Goal: Contribute content: Contribute content

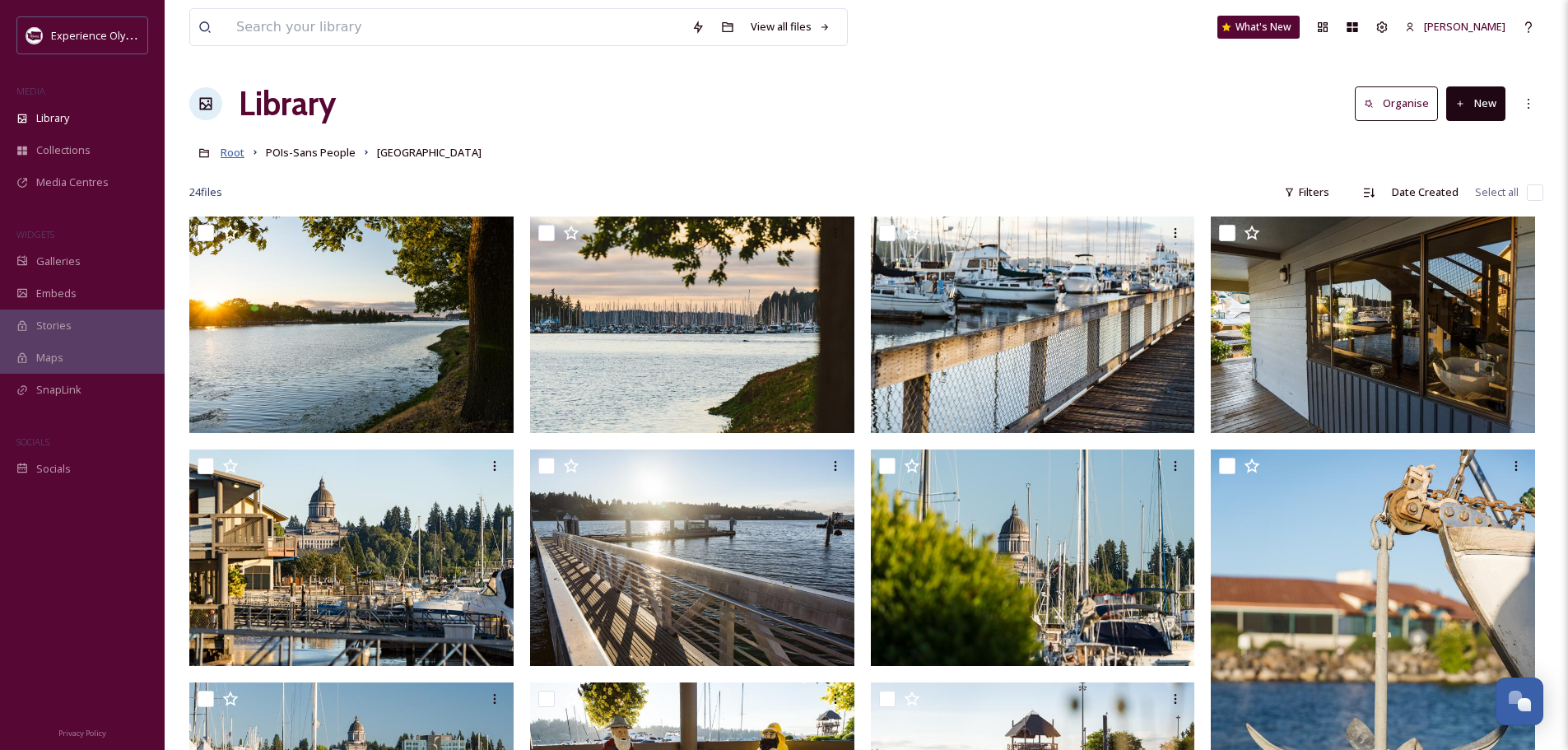
click at [236, 152] on span "Root" at bounding box center [233, 152] width 24 height 15
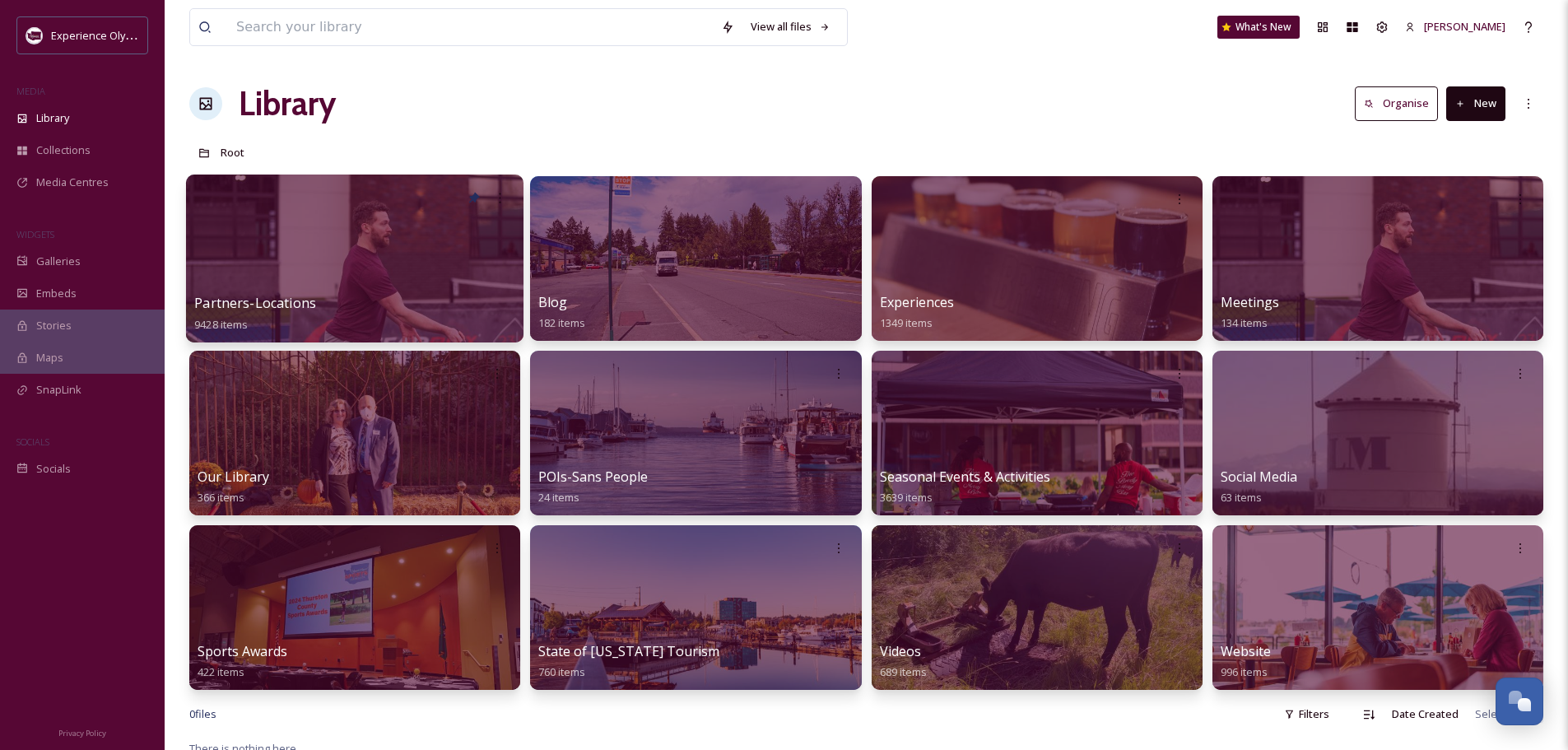
click at [291, 304] on span "Partners-Locations" at bounding box center [255, 302] width 121 height 18
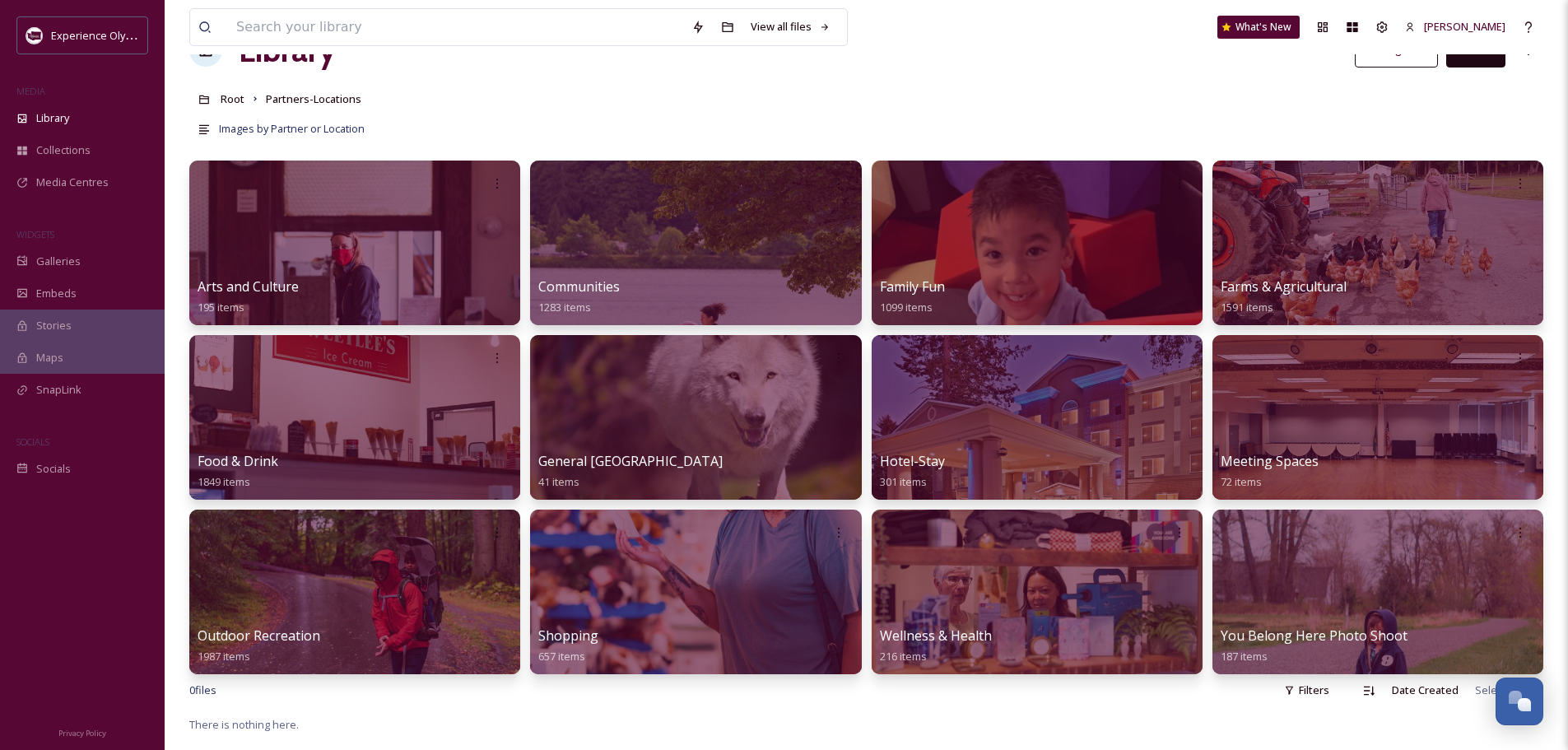
scroll to position [83, 0]
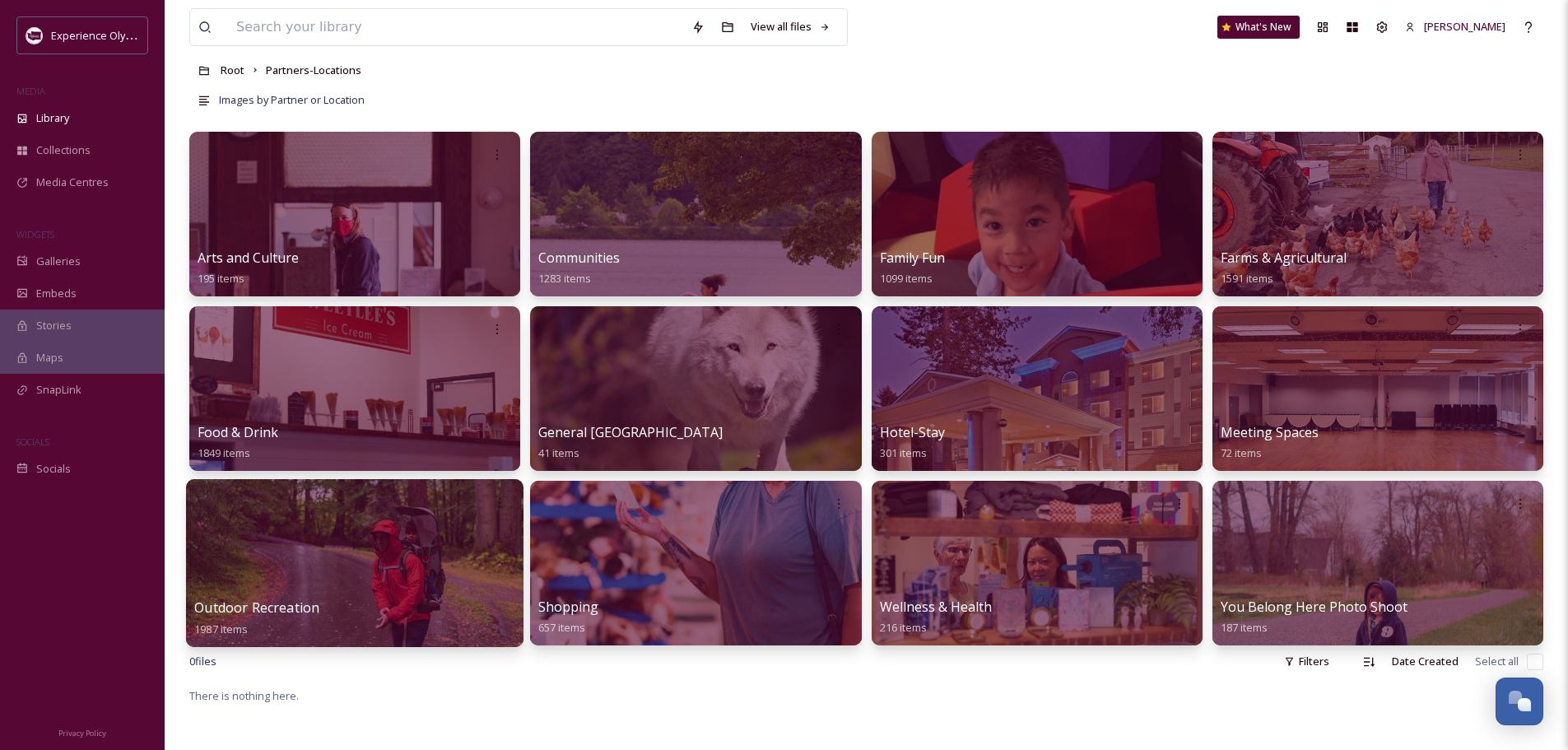
click at [297, 602] on span "Outdoor Recreation" at bounding box center [257, 607] width 125 height 18
click at [284, 605] on span "Outdoor Recreation" at bounding box center [257, 607] width 125 height 18
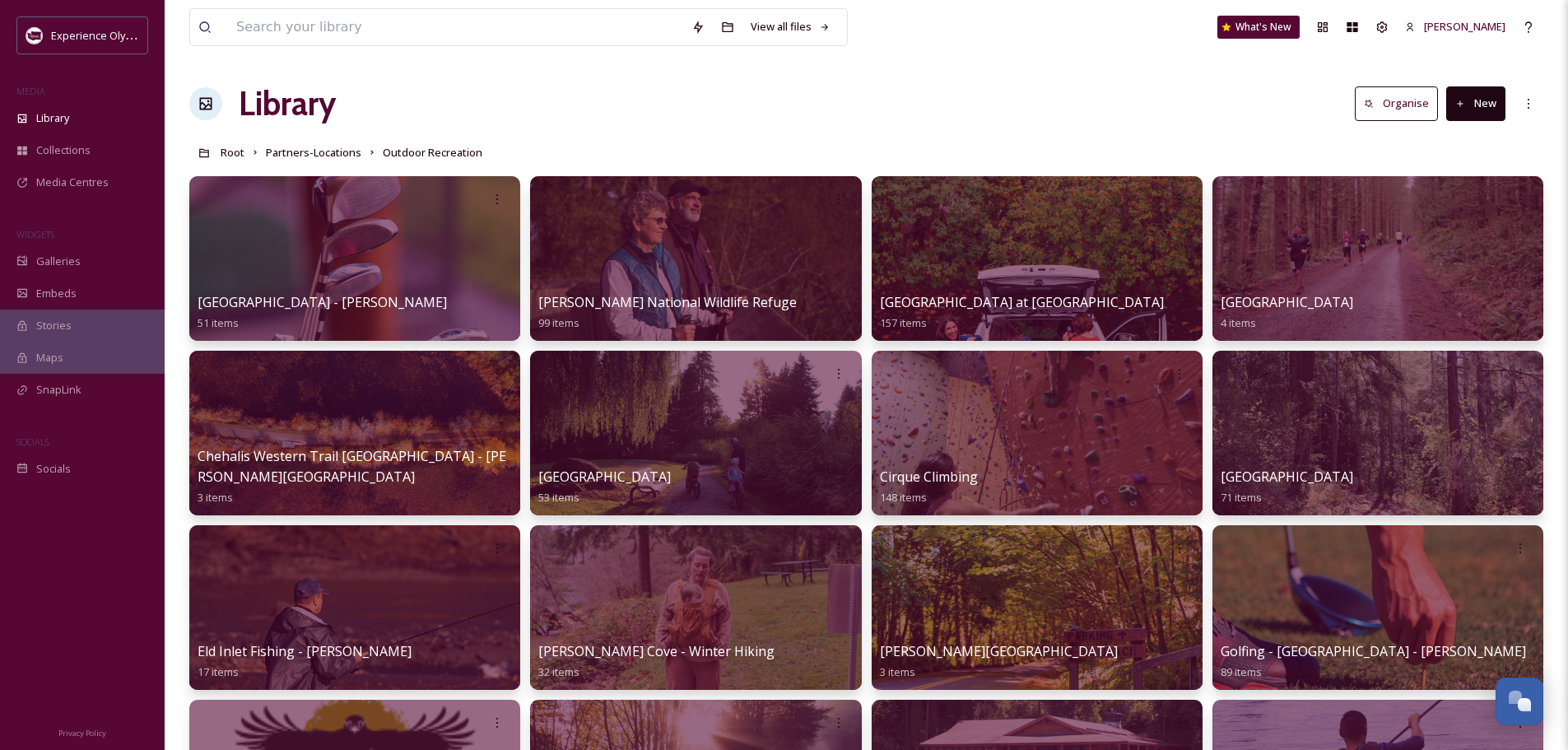
scroll to position [83, 0]
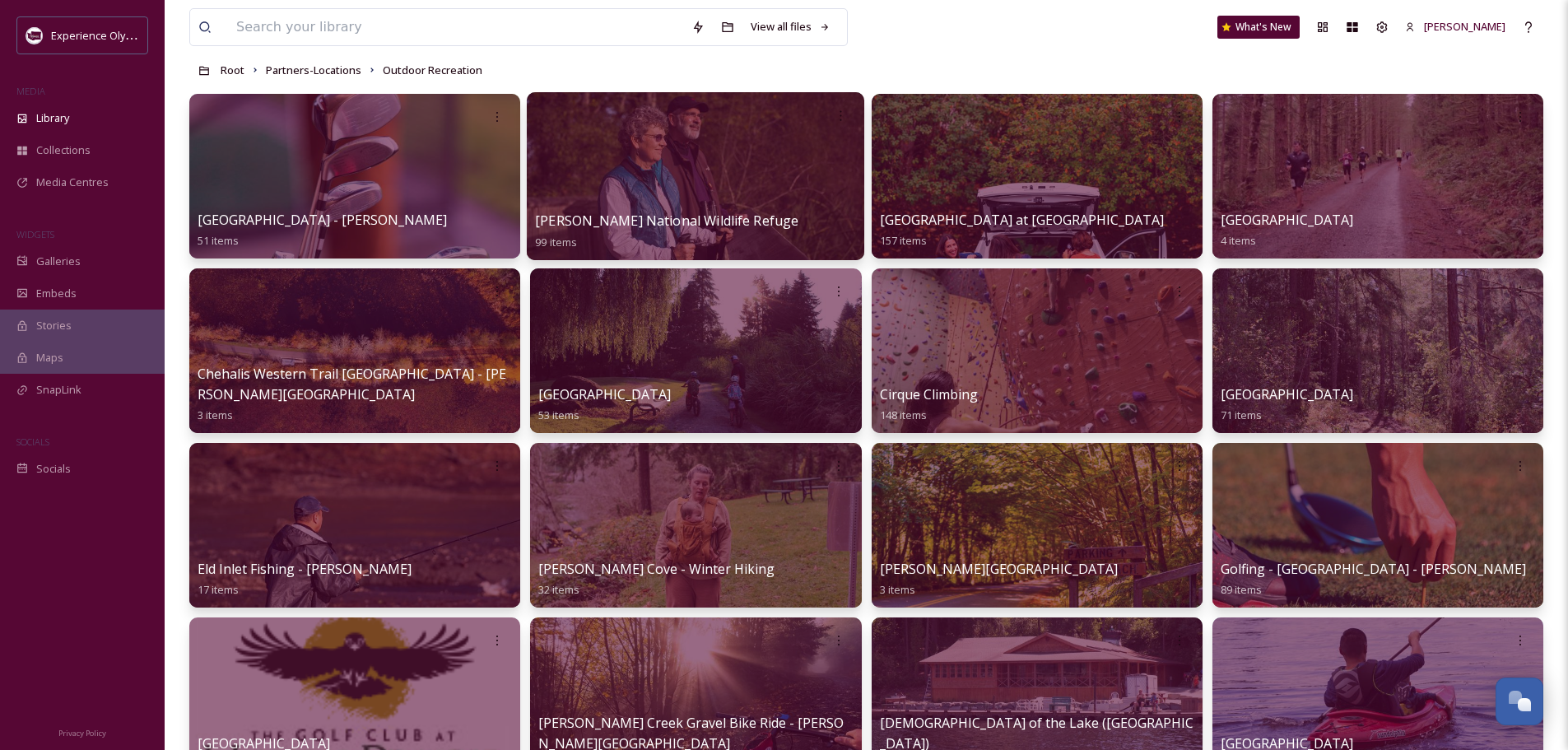
click at [765, 219] on span "[PERSON_NAME] National Wildlife Refuge" at bounding box center [667, 221] width 264 height 18
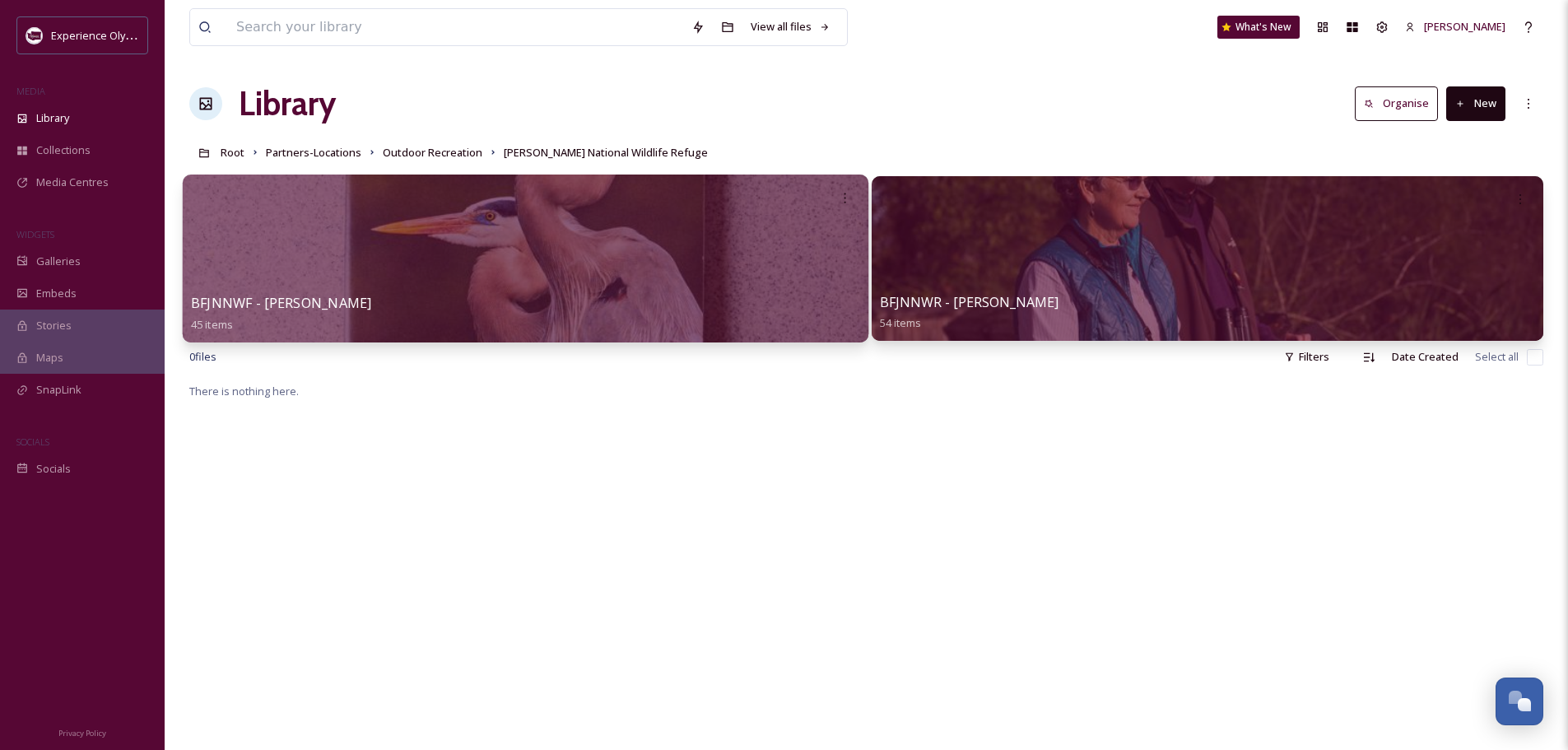
click at [707, 302] on div "BFJNNWF - [PERSON_NAME] 45 items" at bounding box center [525, 313] width 669 height 41
click at [518, 288] on div at bounding box center [525, 258] width 686 height 168
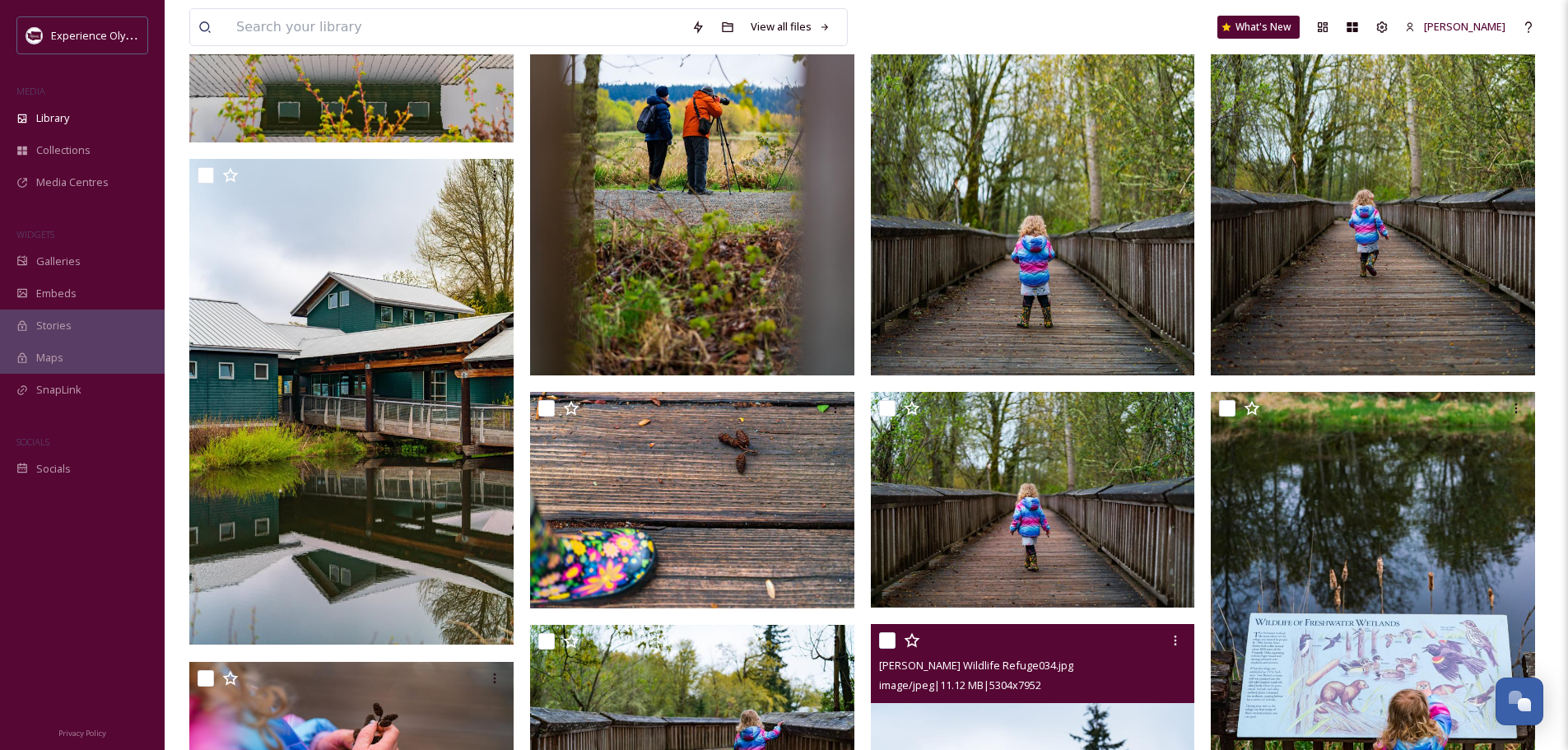
scroll to position [552, 0]
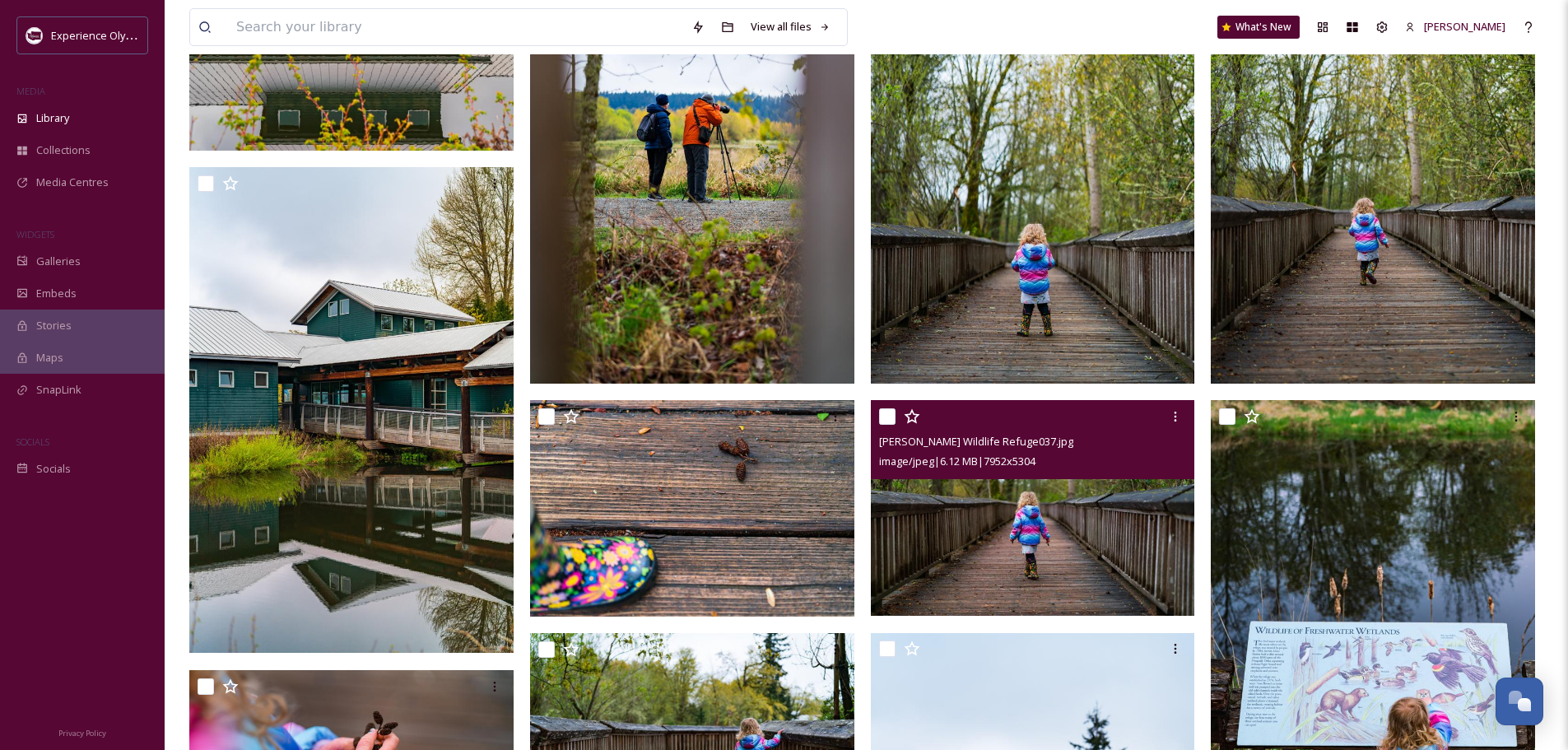
click at [1075, 545] on img at bounding box center [1033, 508] width 324 height 217
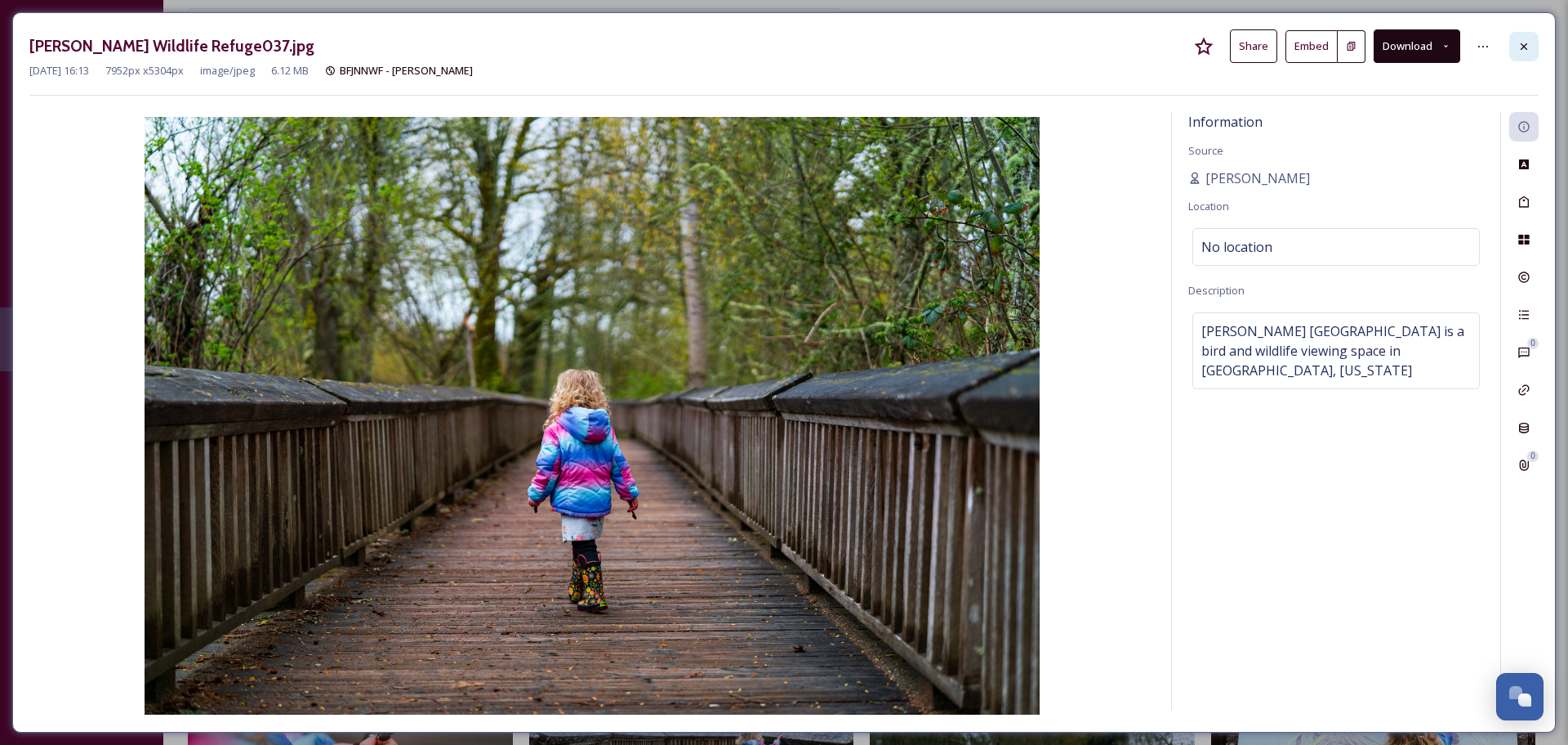
click at [1528, 45] on icon at bounding box center [1524, 46] width 13 height 13
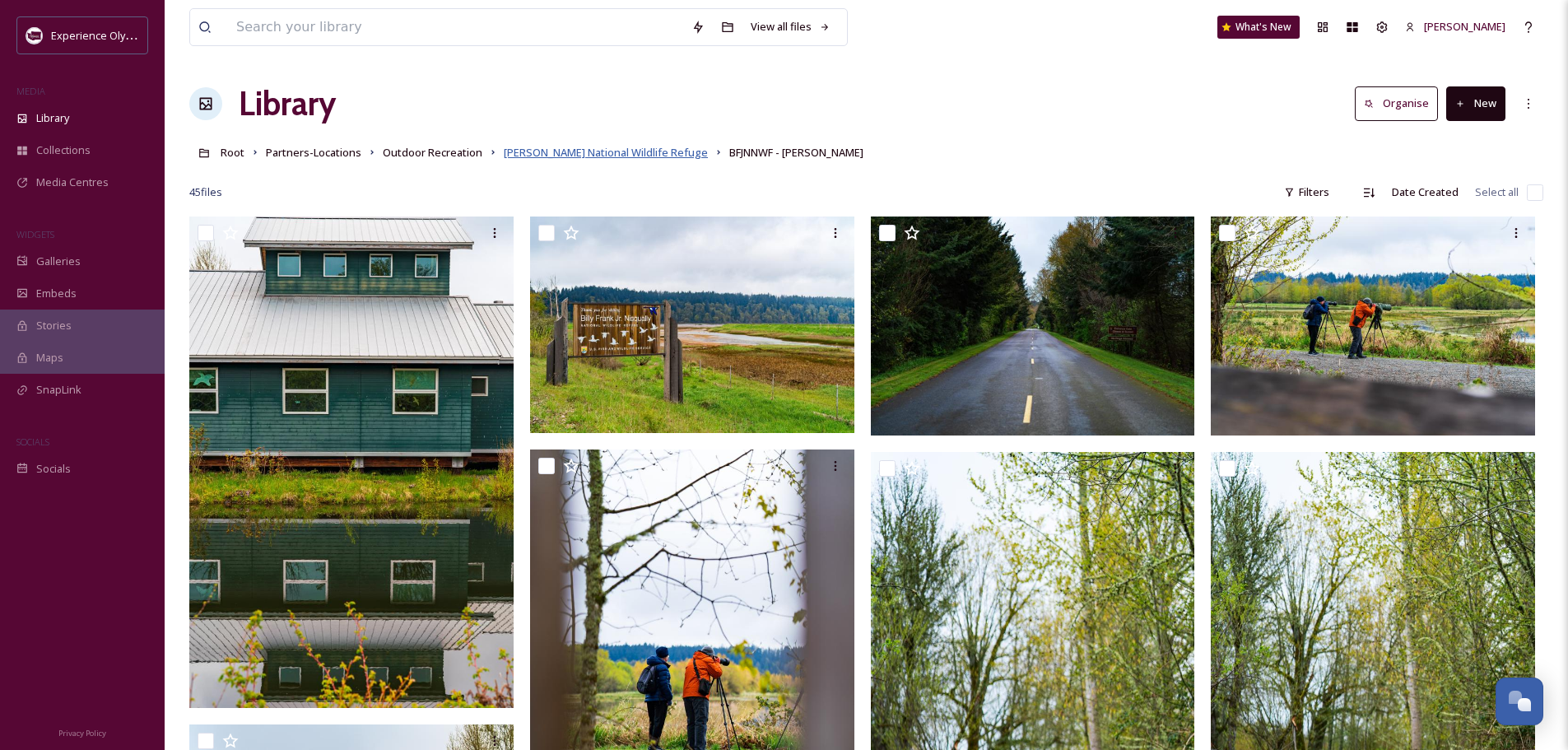
click at [638, 154] on span "[PERSON_NAME] National Wildlife Refuge" at bounding box center [605, 152] width 204 height 15
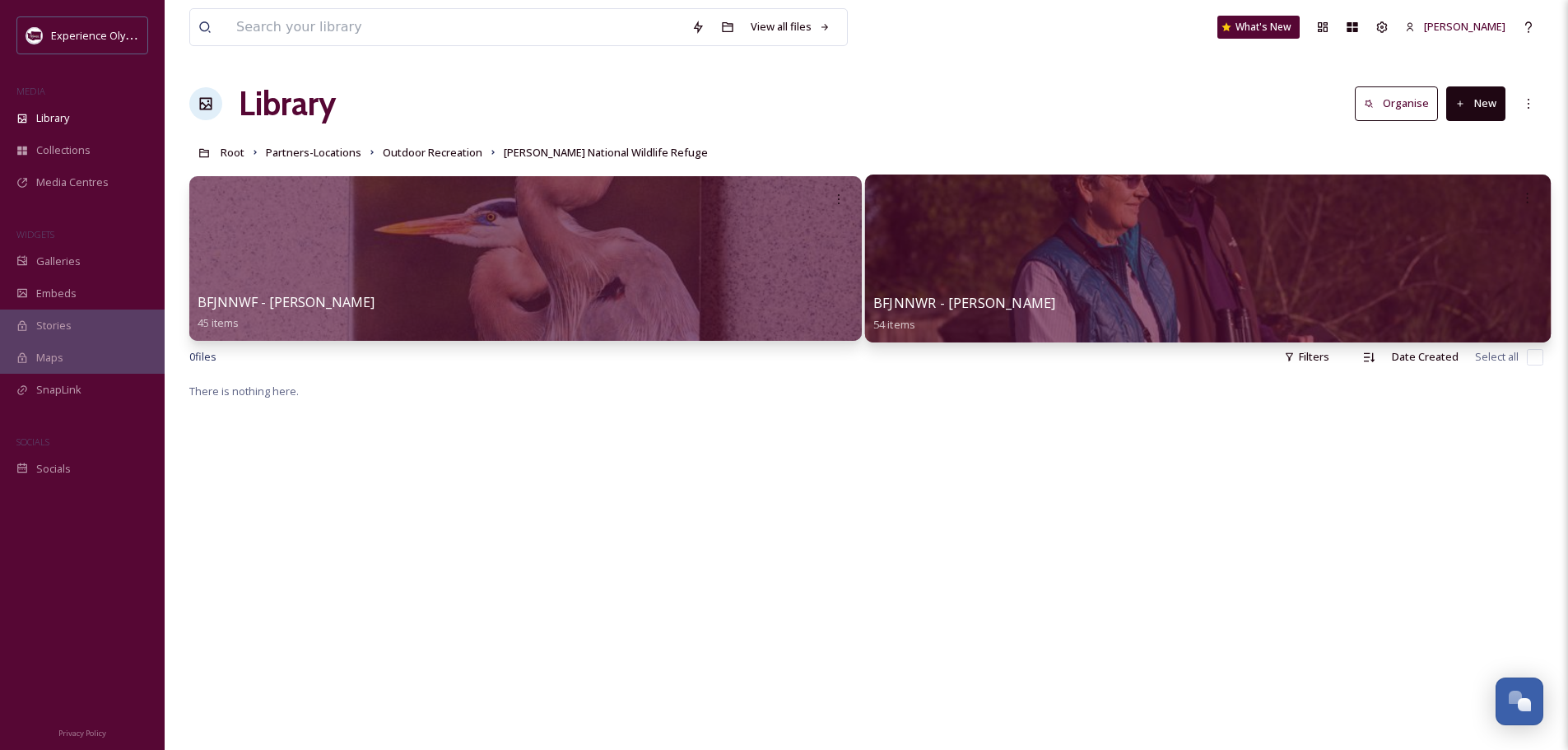
click at [1010, 299] on div "BFJNNWR - JayRay 54 items" at bounding box center [1208, 313] width 669 height 41
click at [936, 299] on span "BFJNNWR - [PERSON_NAME]" at bounding box center [964, 302] width 182 height 18
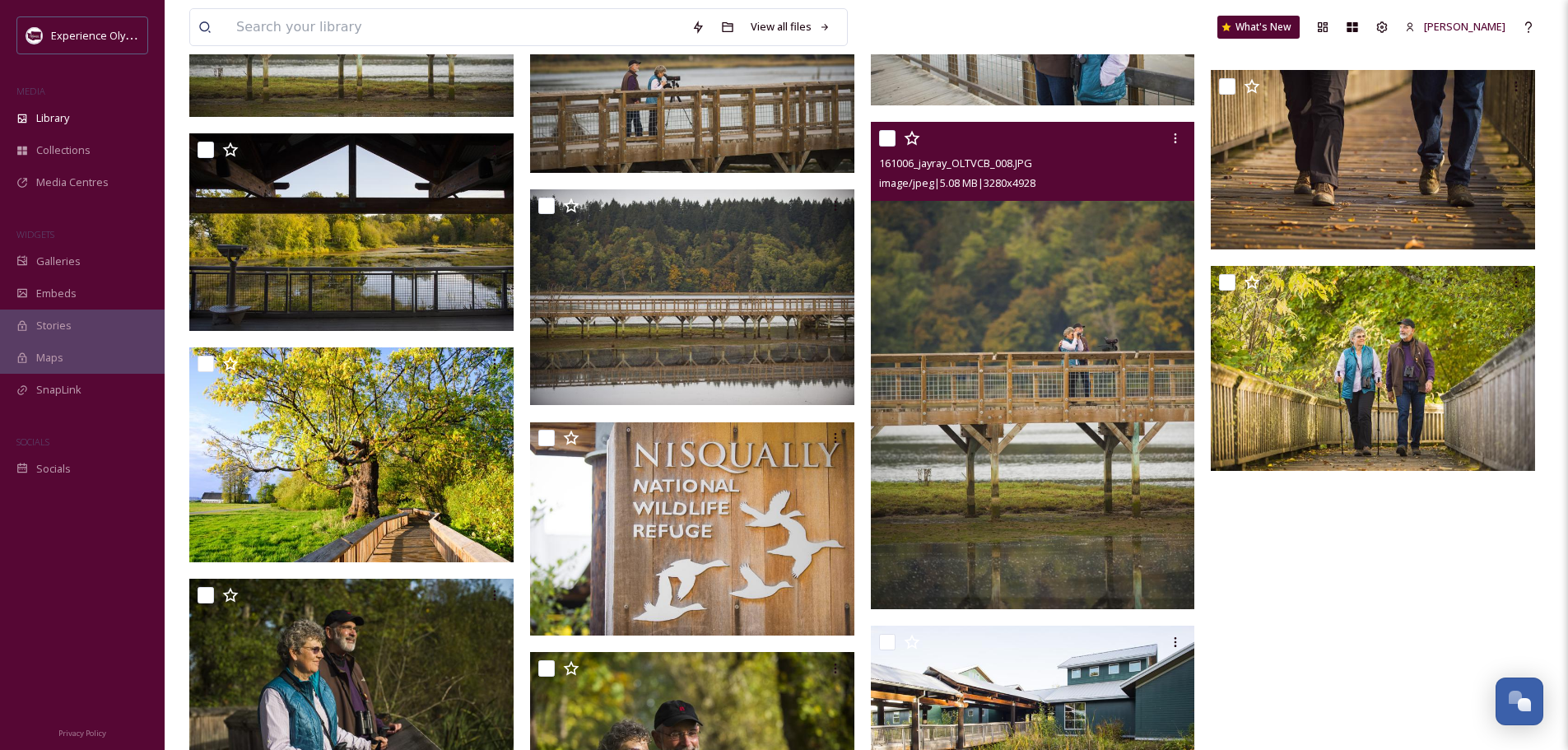
scroll to position [2538, 0]
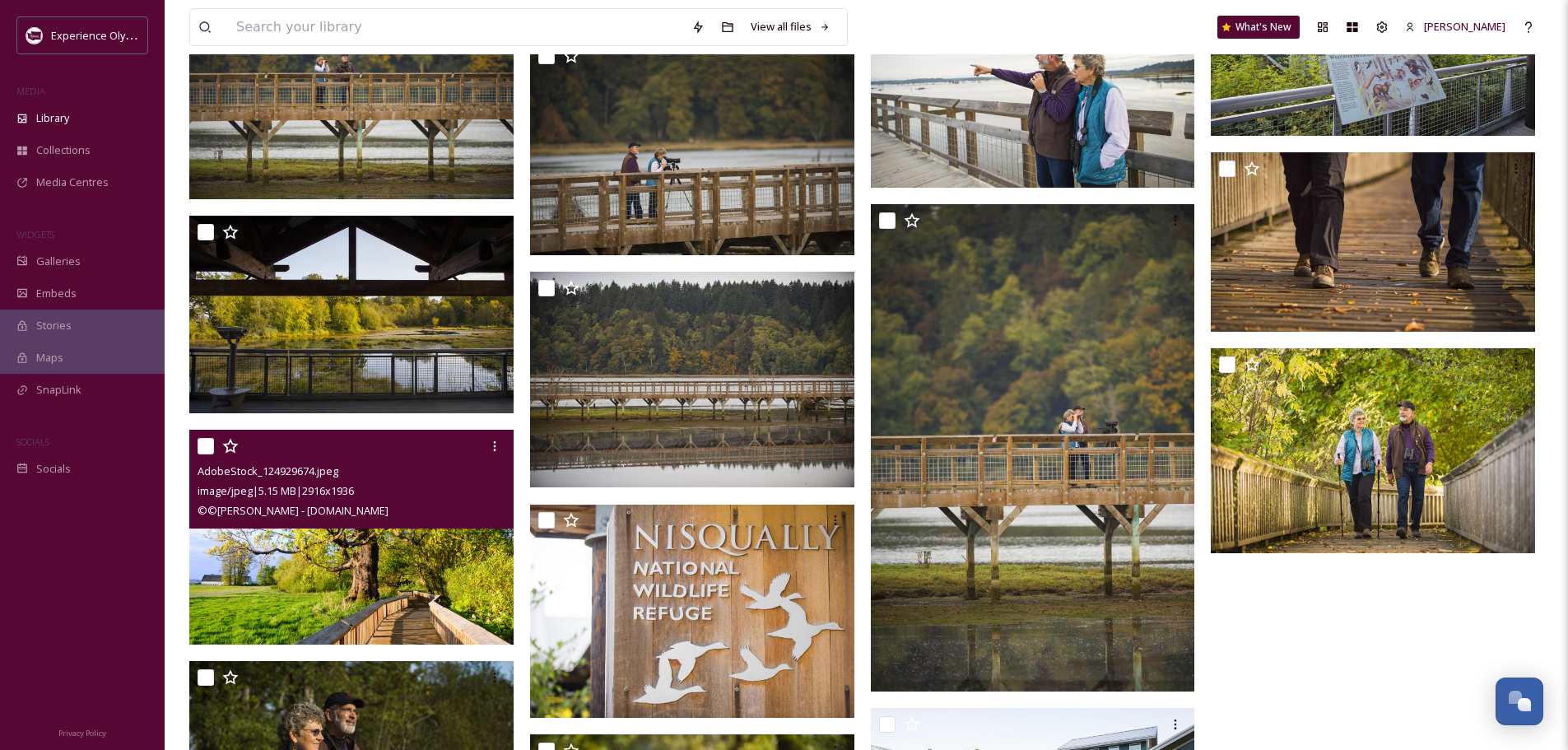
click at [421, 516] on div "© ©[PERSON_NAME] - [DOMAIN_NAME]" at bounding box center [354, 510] width 312 height 20
click at [393, 551] on img at bounding box center [351, 537] width 324 height 216
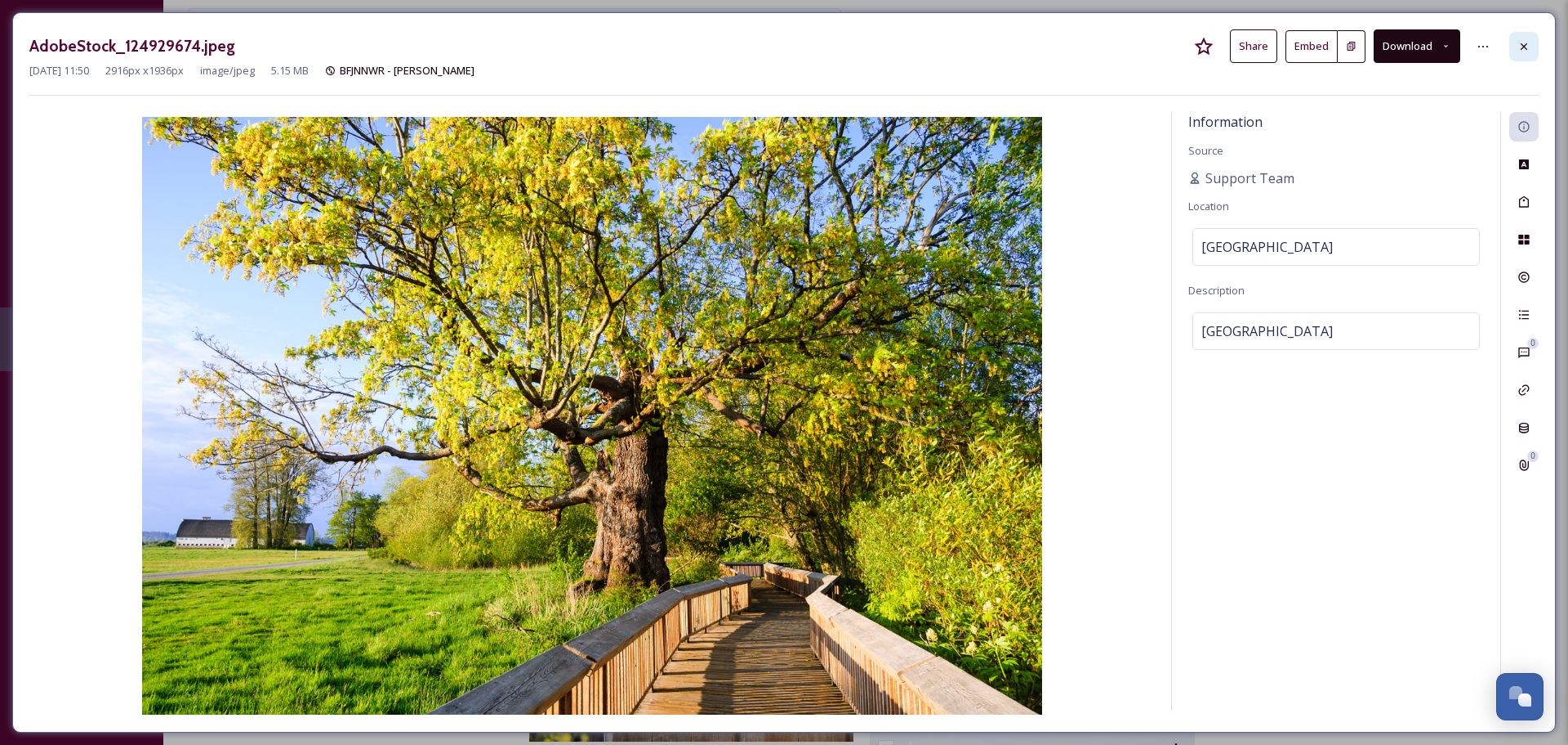
click at [1529, 49] on icon at bounding box center [1524, 46] width 13 height 13
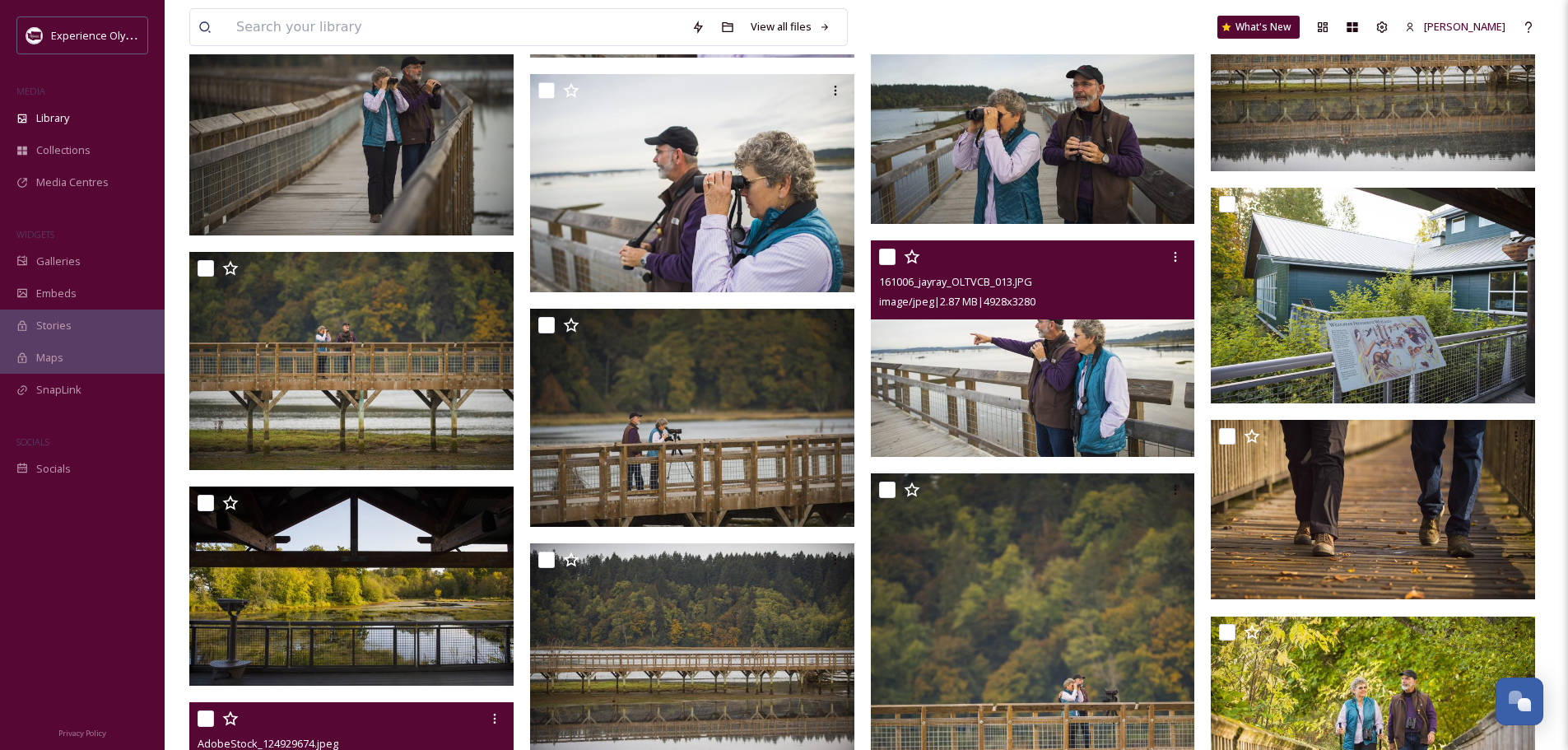
scroll to position [2209, 0]
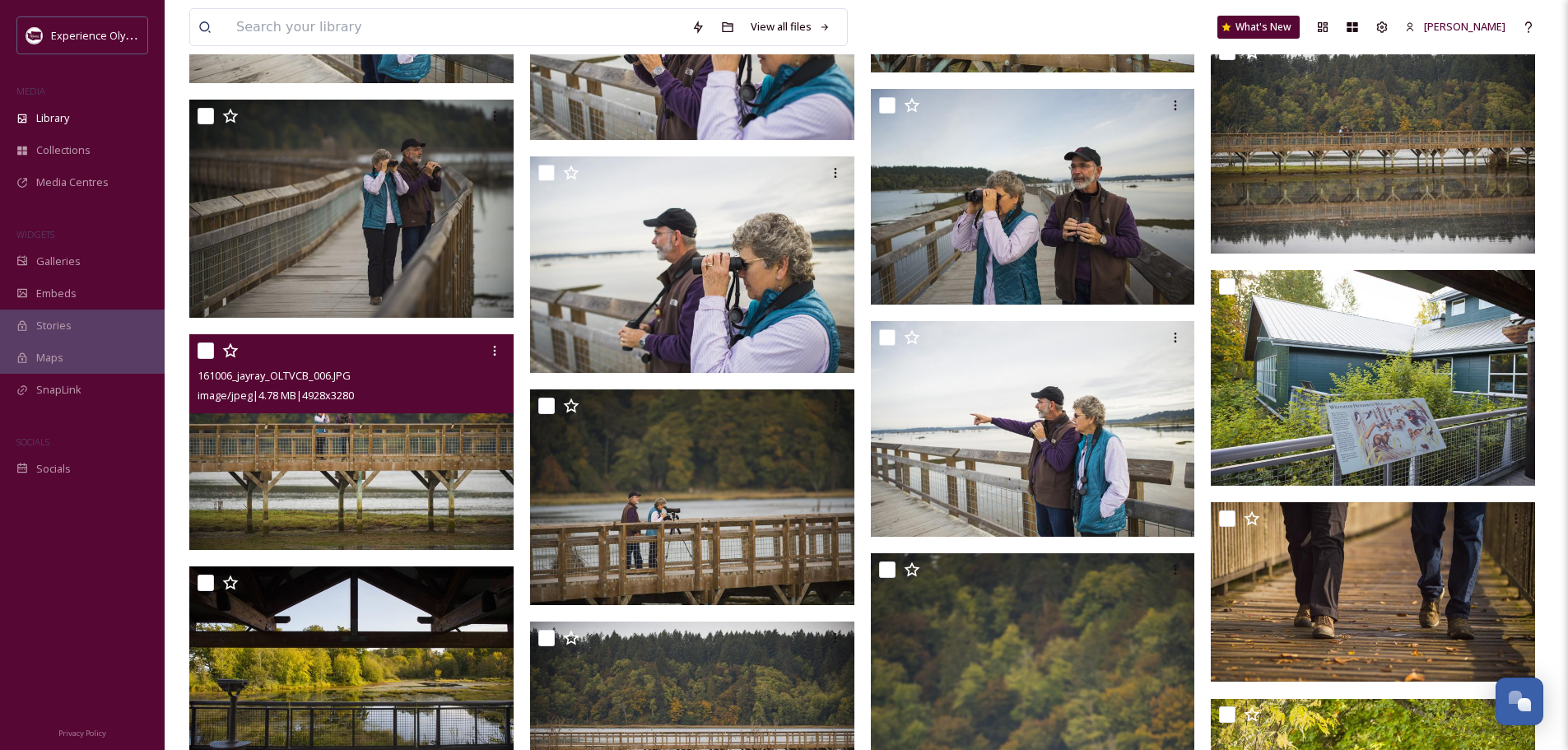
click at [453, 459] on img at bounding box center [351, 442] width 324 height 216
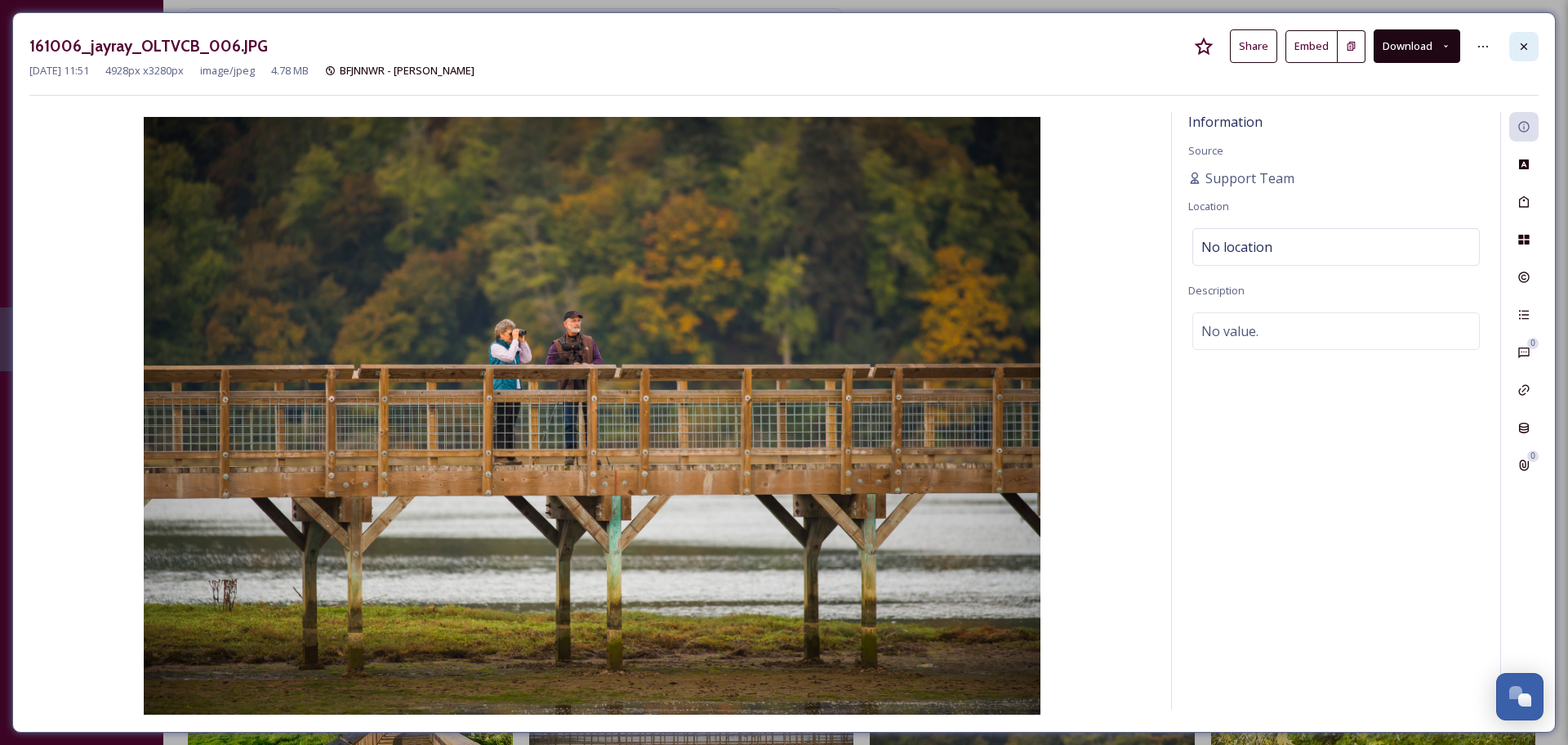
click at [1527, 45] on icon at bounding box center [1524, 46] width 13 height 13
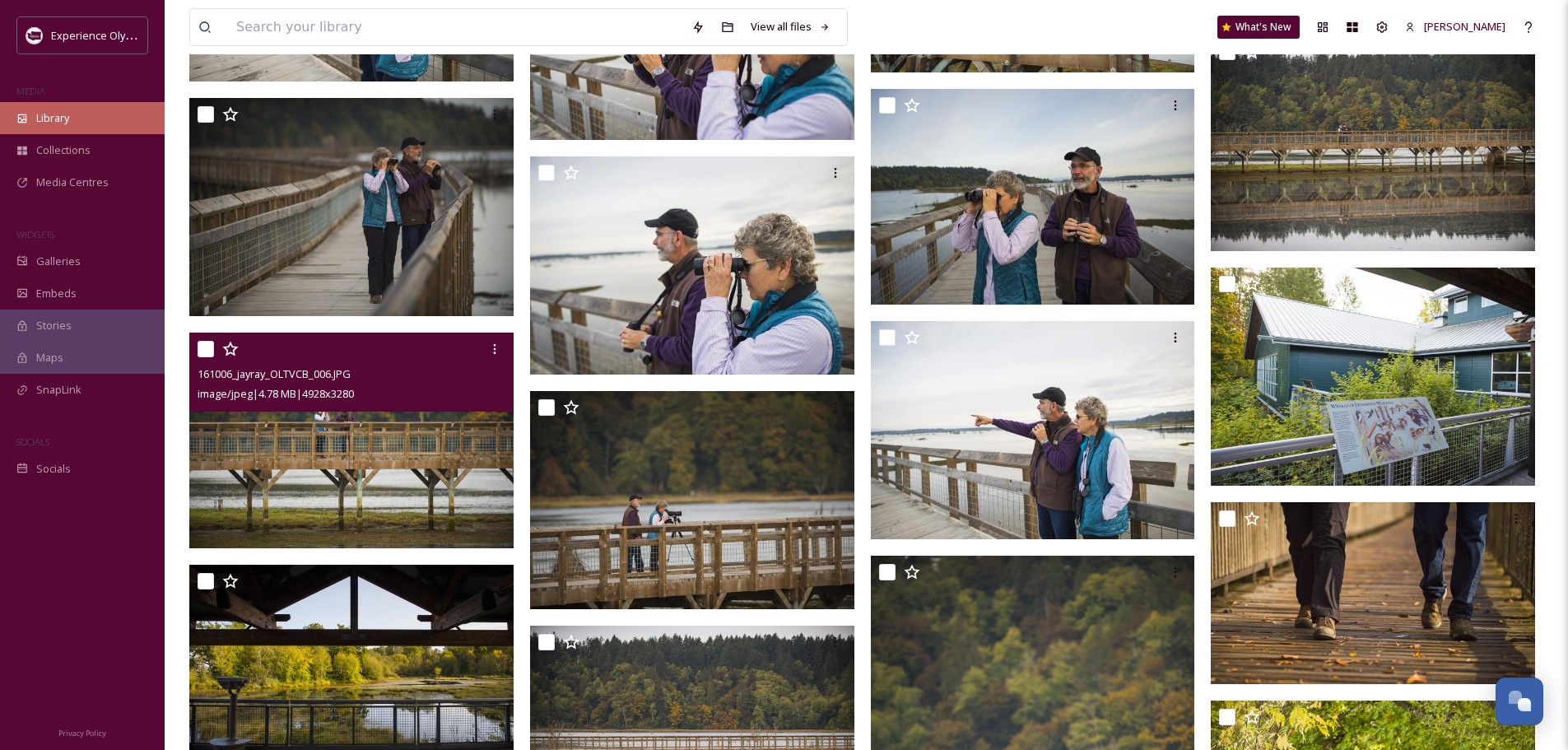
click at [59, 118] on span "Library" at bounding box center [52, 118] width 33 height 16
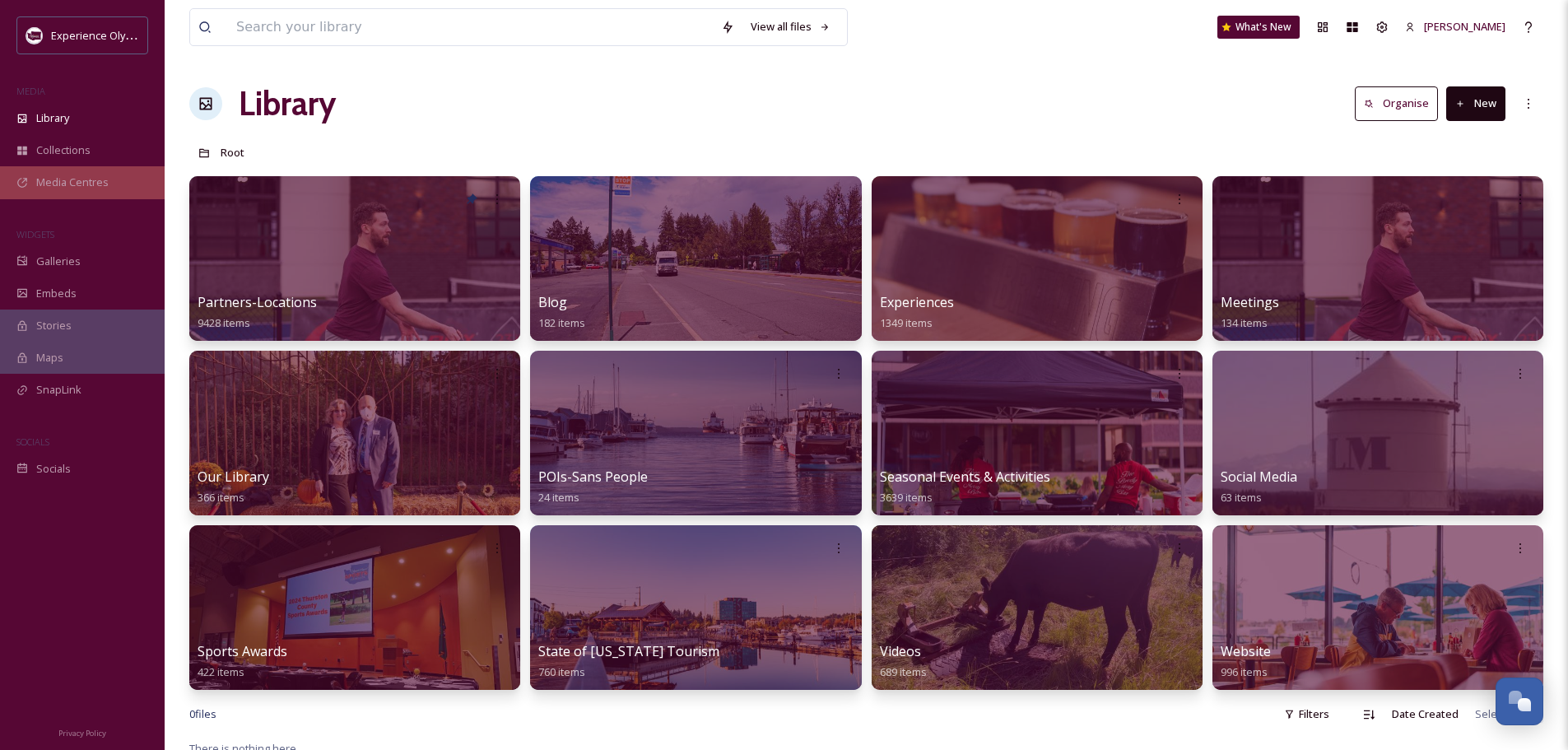
click at [54, 178] on span "Media Centres" at bounding box center [72, 182] width 73 height 16
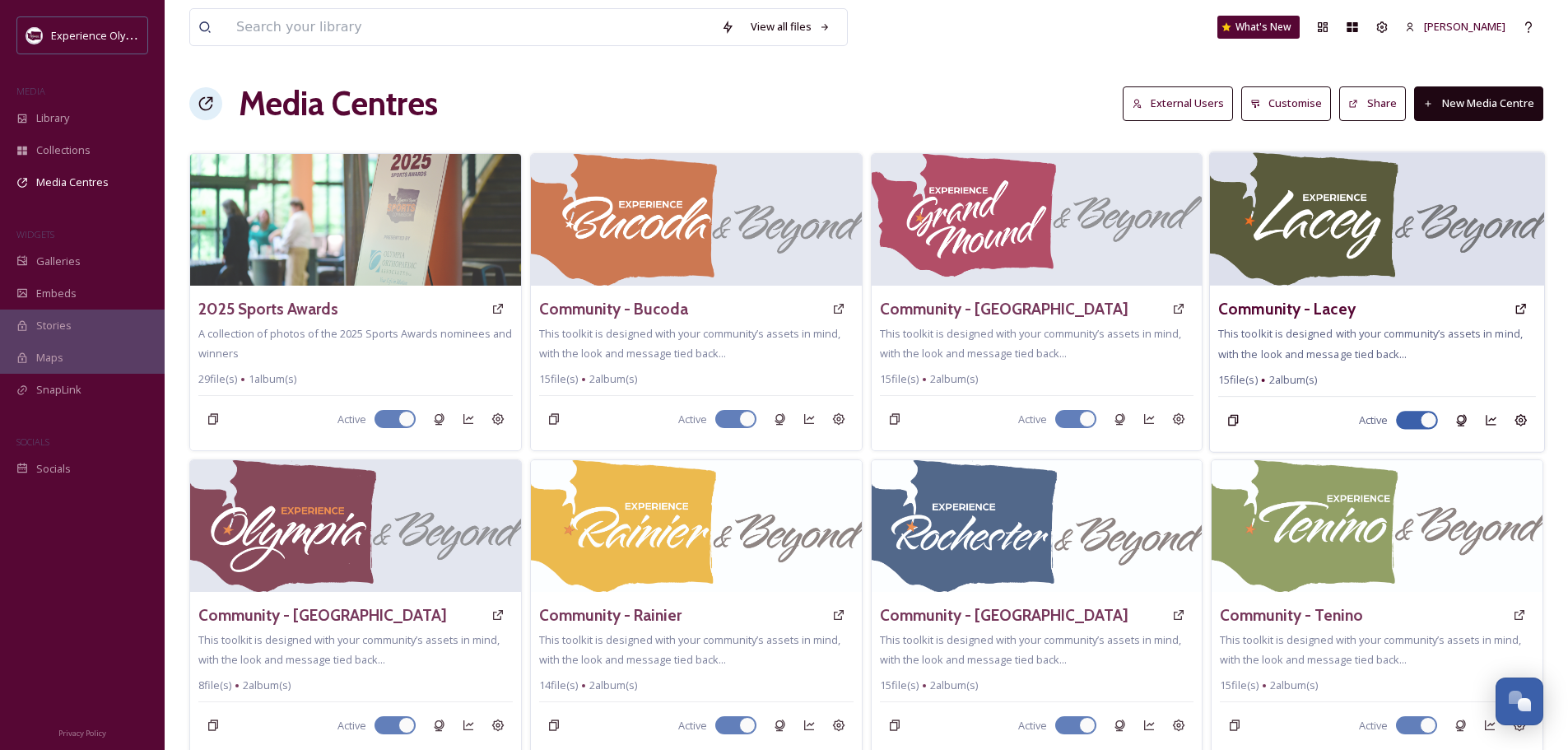
click at [1322, 231] on img at bounding box center [1377, 219] width 334 height 133
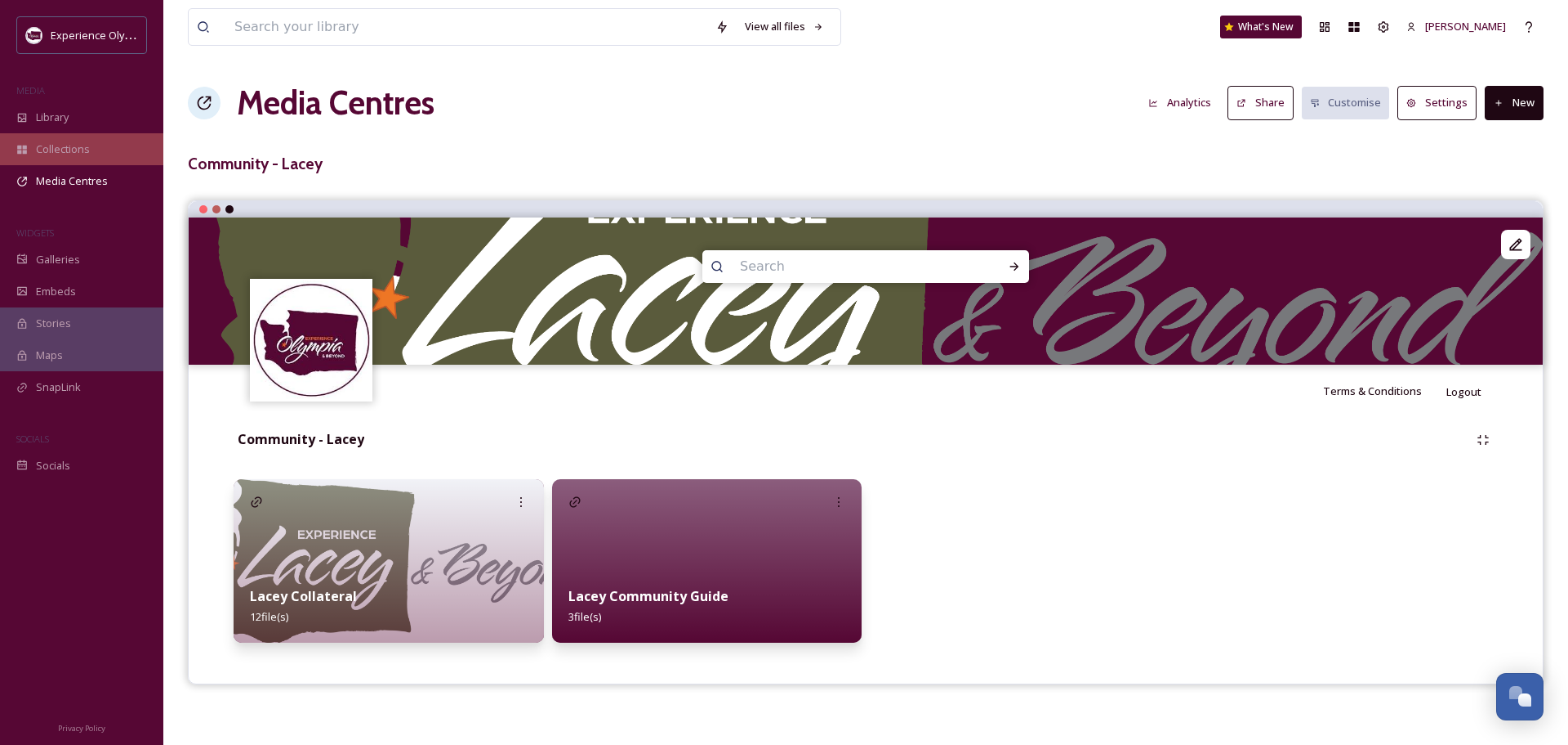
click at [53, 146] on span "Collections" at bounding box center [62, 149] width 54 height 16
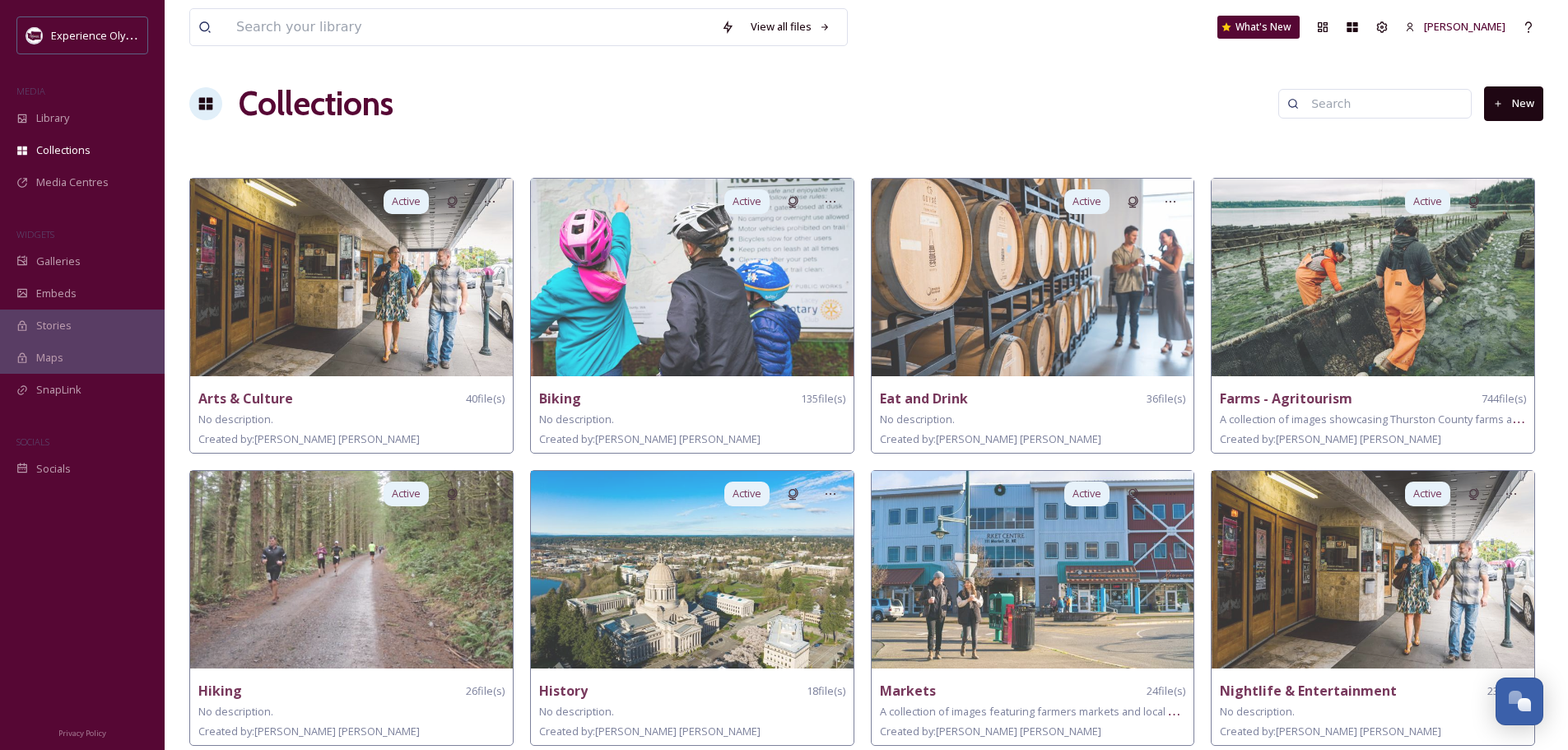
click at [1530, 101] on button "New" at bounding box center [1514, 103] width 60 height 34
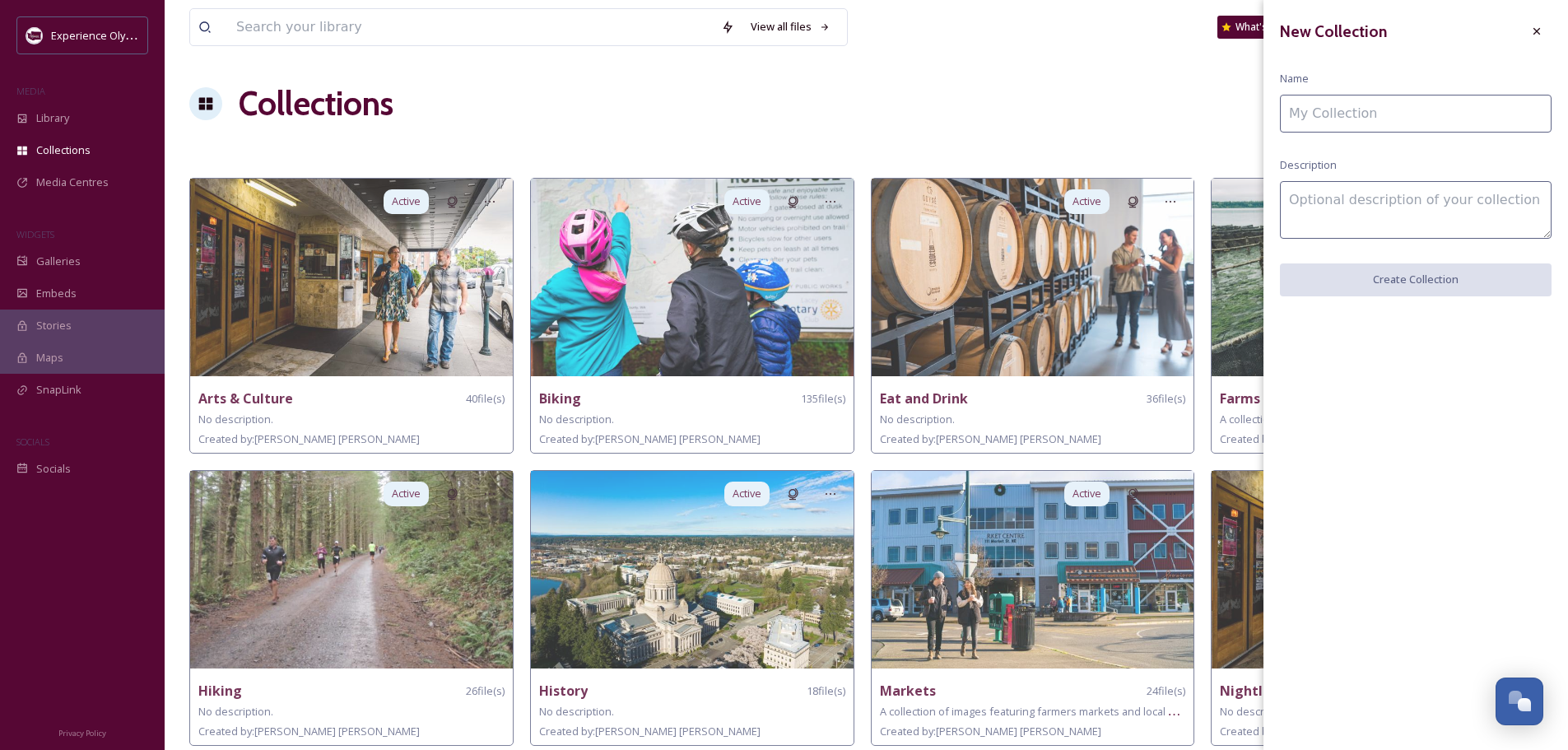
click at [1428, 126] on input at bounding box center [1415, 113] width 272 height 38
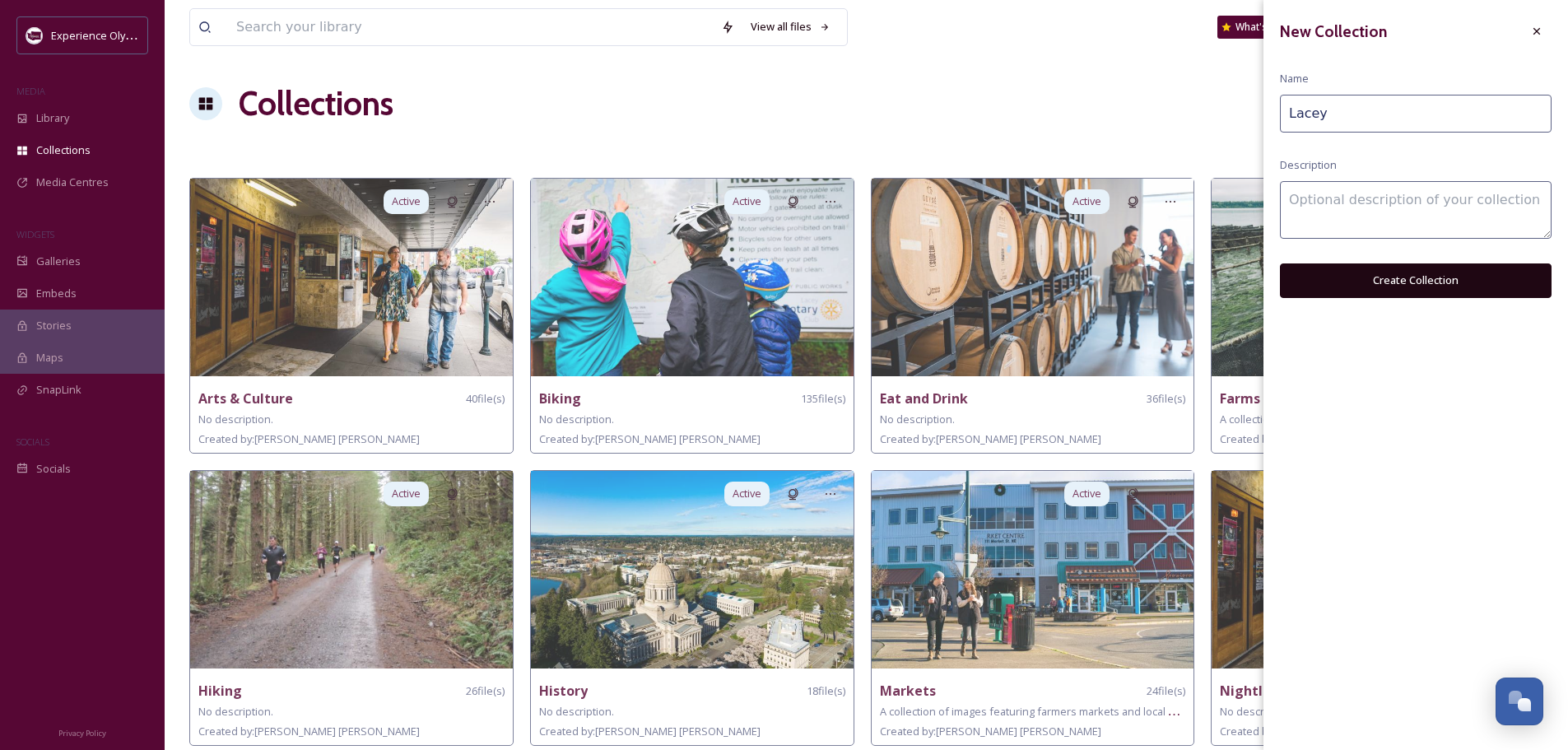
type input "Lacey"
click at [1396, 205] on textarea at bounding box center [1415, 210] width 272 height 58
click at [1380, 196] on textarea "A collection of places and experiences in [GEOGRAPHIC_DATA], [US_STATE]" at bounding box center [1415, 210] width 272 height 58
type textarea "A collection of partners, places and experiences in [GEOGRAPHIC_DATA], [US_STAT…"
click at [1409, 279] on button "Create Collection" at bounding box center [1415, 281] width 272 height 34
